Goal: Task Accomplishment & Management: Complete application form

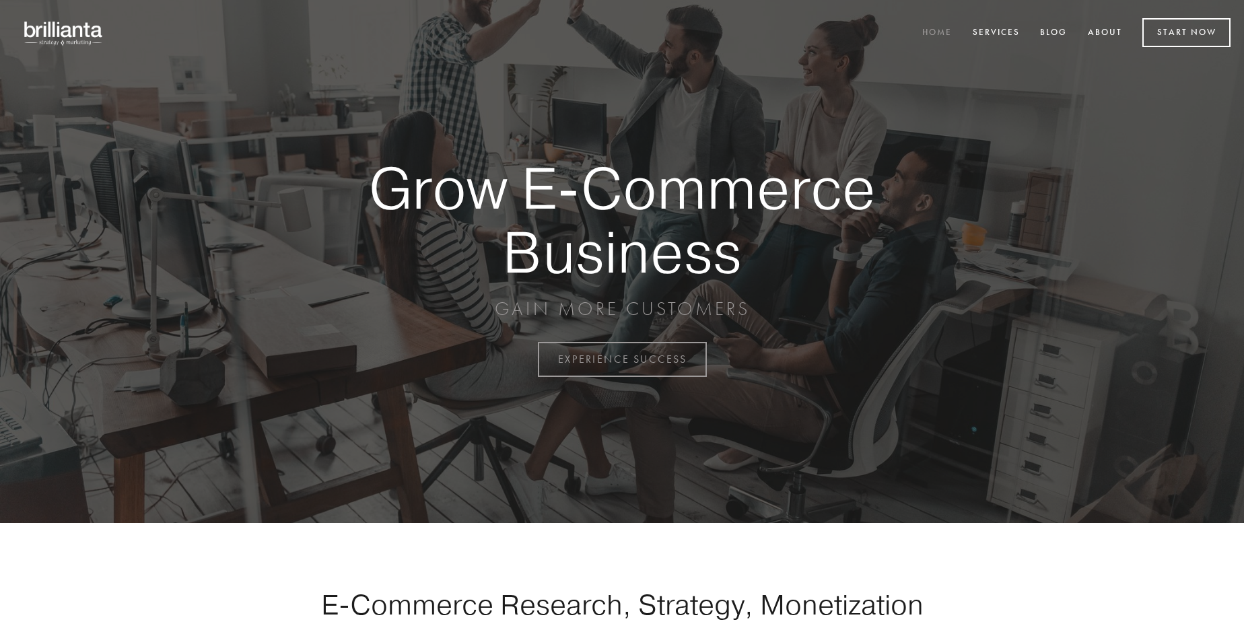
scroll to position [3528, 0]
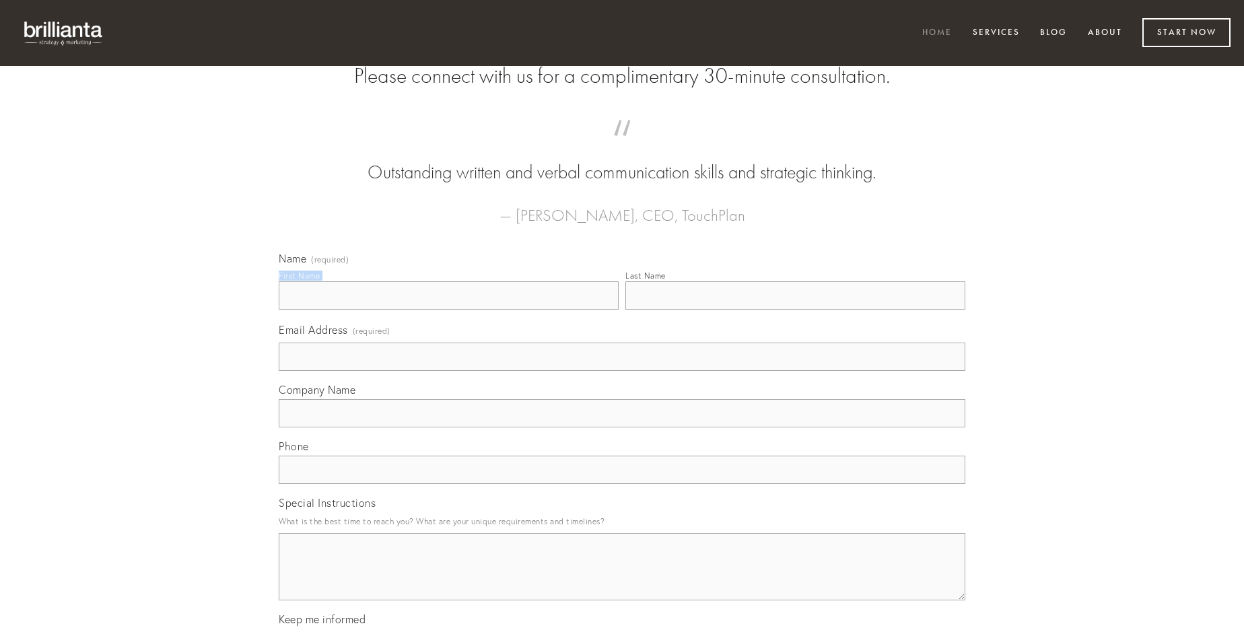
type input "[PERSON_NAME]"
click at [795, 310] on input "Last Name" at bounding box center [795, 295] width 340 height 28
type input "[PERSON_NAME]"
click at [622, 371] on input "Email Address (required)" at bounding box center [622, 357] width 686 height 28
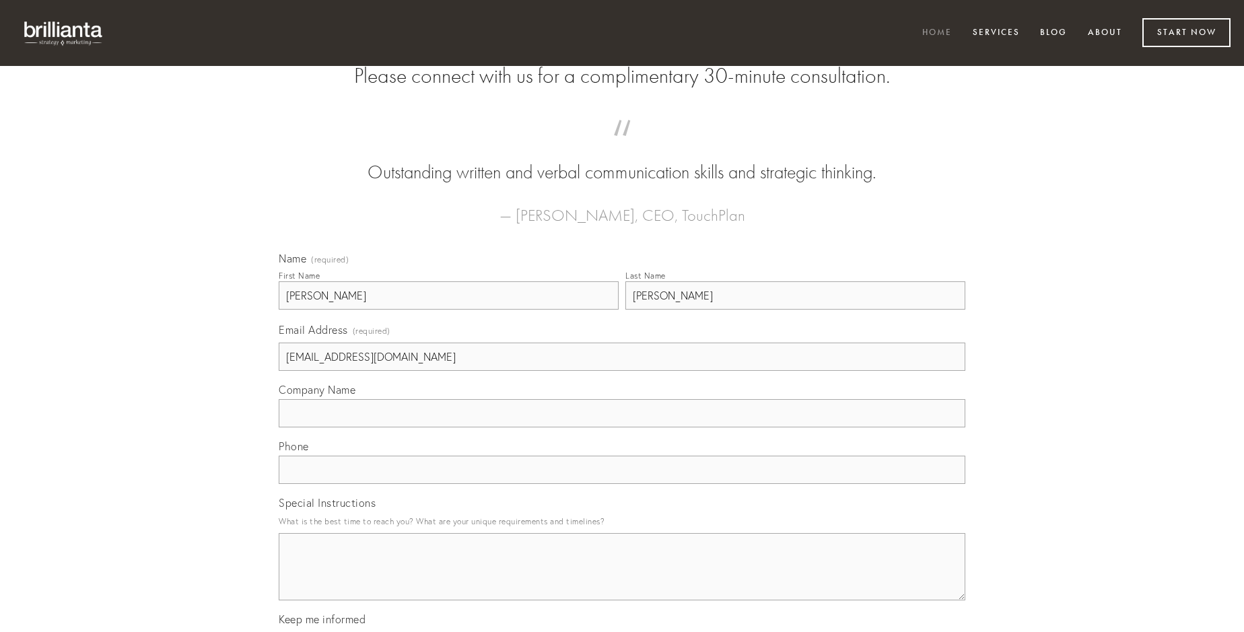
type input "[EMAIL_ADDRESS][DOMAIN_NAME]"
click at [622, 427] on input "Company Name" at bounding box center [622, 413] width 686 height 28
type input "vulgus"
click at [622, 484] on input "text" at bounding box center [622, 470] width 686 height 28
click at [622, 579] on textarea "Special Instructions" at bounding box center [622, 566] width 686 height 67
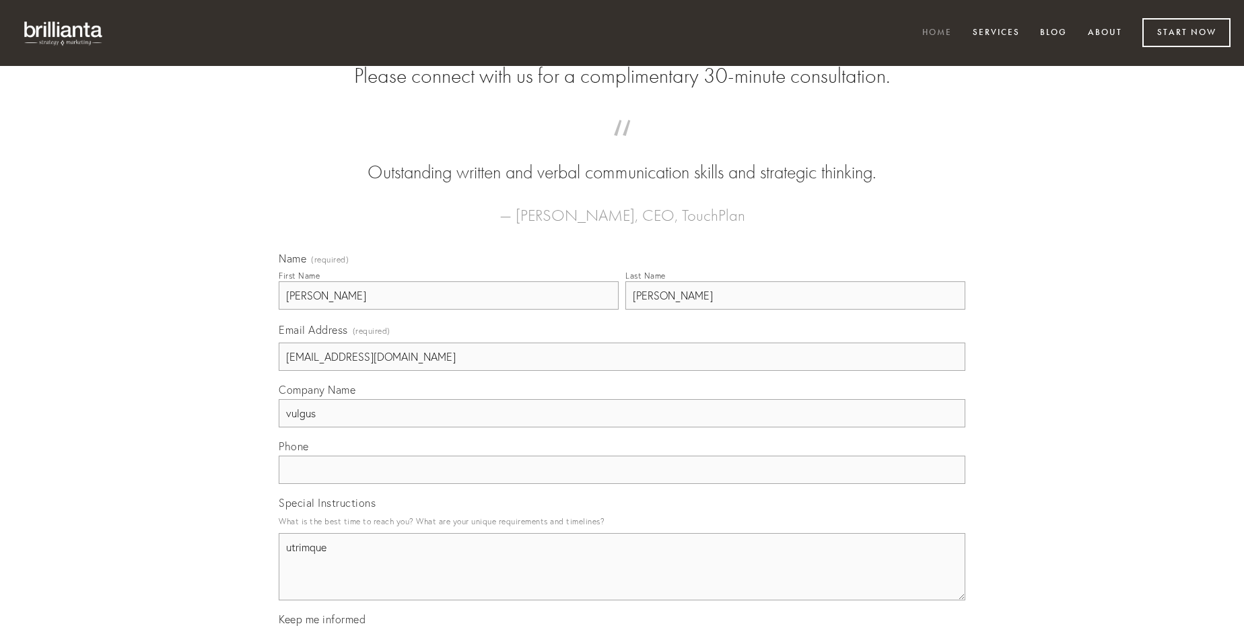
type textarea "utrimque"
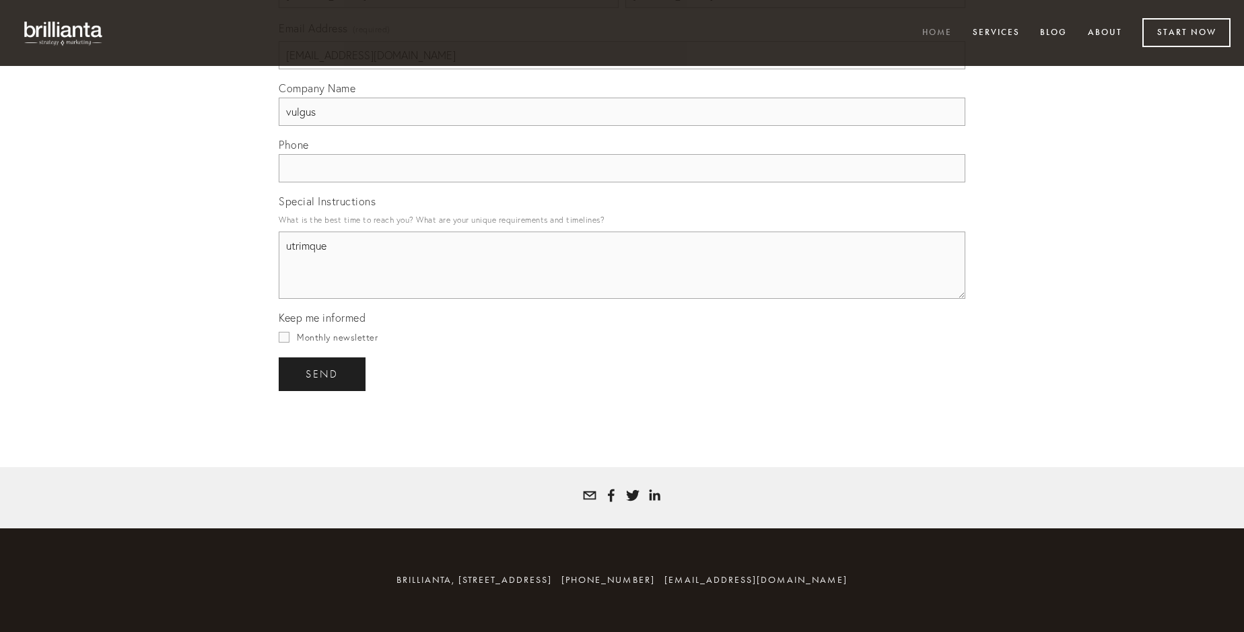
click at [323, 373] on span "send" at bounding box center [322, 374] width 33 height 12
